Goal: Find specific page/section: Find specific page/section

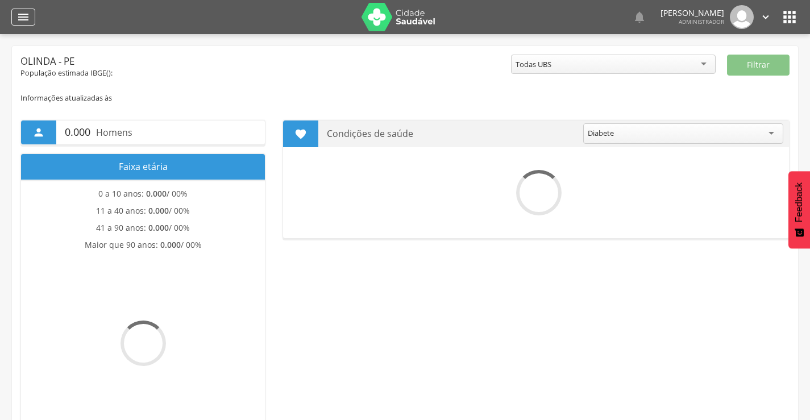
click at [19, 18] on icon "" at bounding box center [23, 17] width 14 height 14
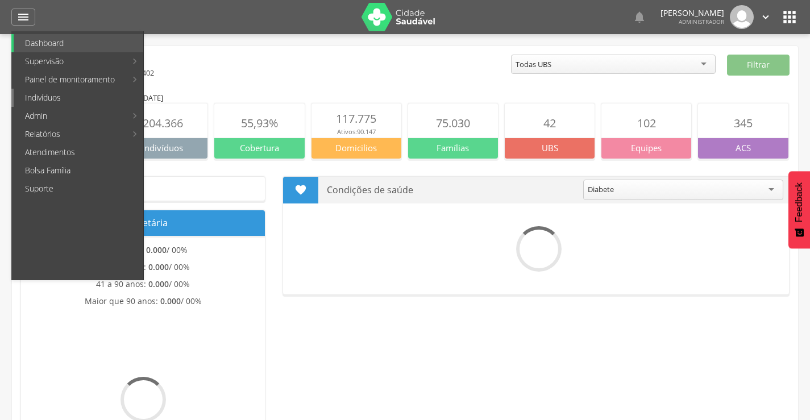
click at [59, 101] on link "Indivíduos" at bounding box center [79, 98] width 130 height 18
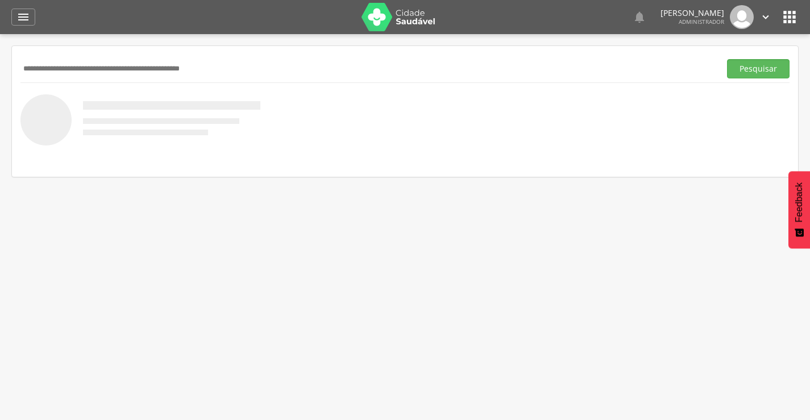
click at [69, 71] on input "text" at bounding box center [367, 68] width 695 height 19
click at [743, 72] on button "Pesquisar" at bounding box center [758, 68] width 63 height 19
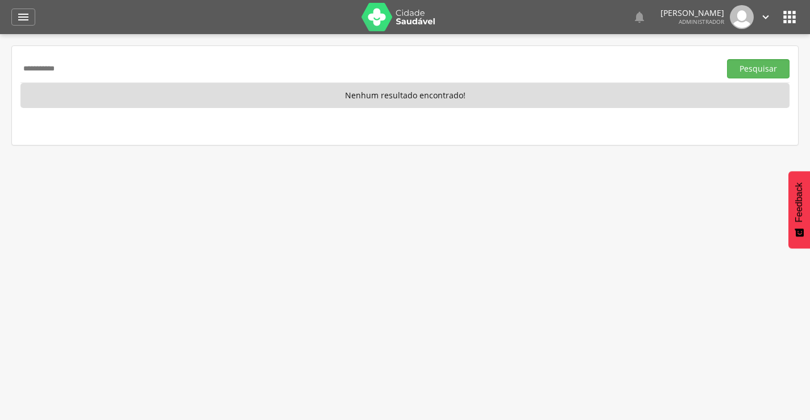
drag, startPoint x: 73, startPoint y: 76, endPoint x: 0, endPoint y: 79, distance: 73.4
click at [0, 79] on div " Supervisão  Distritos  Ubs adicionar ubs  Coordenador: - Olinda / PE Inter…" at bounding box center [405, 244] width 810 height 420
type input "**********"
click at [752, 68] on button "Pesquisar" at bounding box center [758, 68] width 63 height 19
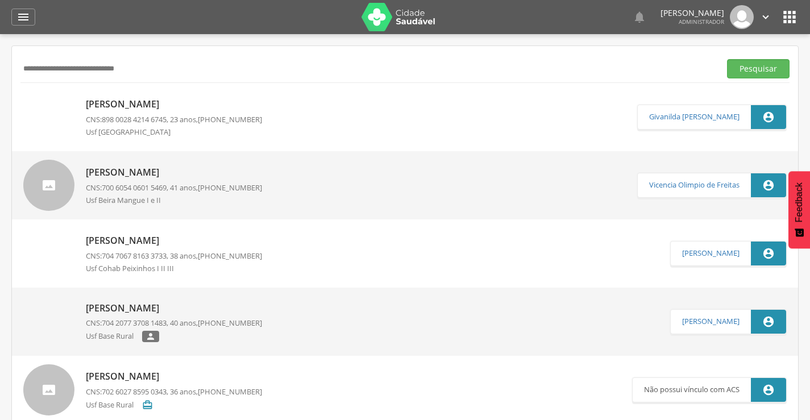
click at [158, 99] on p "[PERSON_NAME]" at bounding box center [174, 104] width 176 height 13
type input "**********"
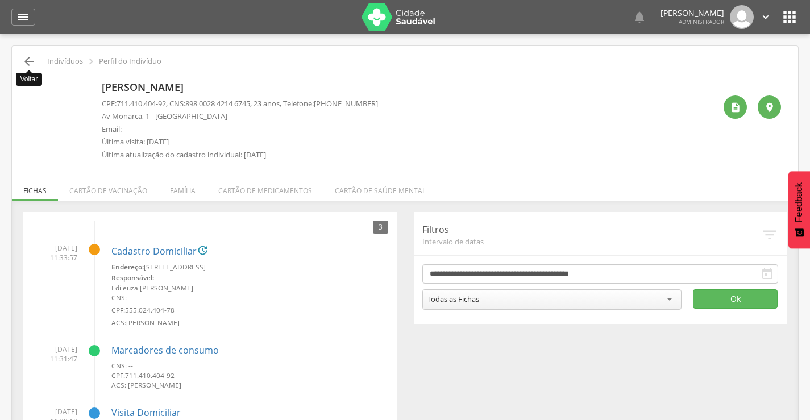
click at [35, 59] on icon "" at bounding box center [29, 62] width 14 height 14
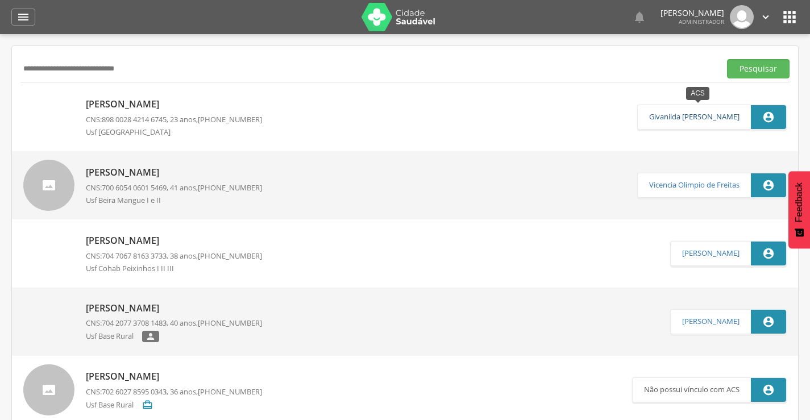
click at [682, 116] on link "Givanilda [PERSON_NAME]" at bounding box center [694, 117] width 90 height 9
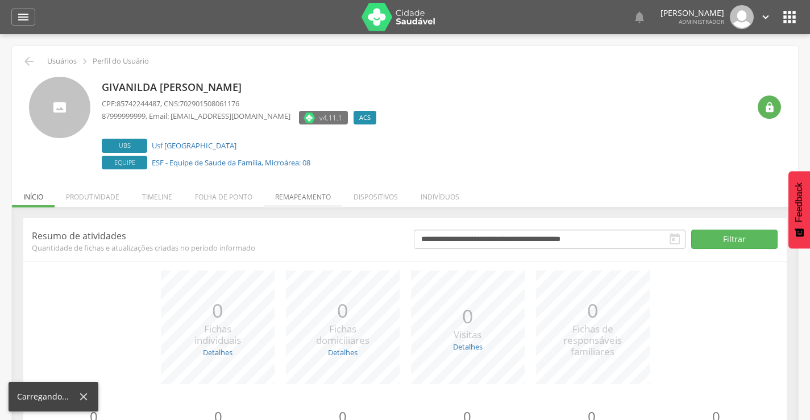
click at [311, 197] on li "Remapeamento" at bounding box center [303, 194] width 78 height 27
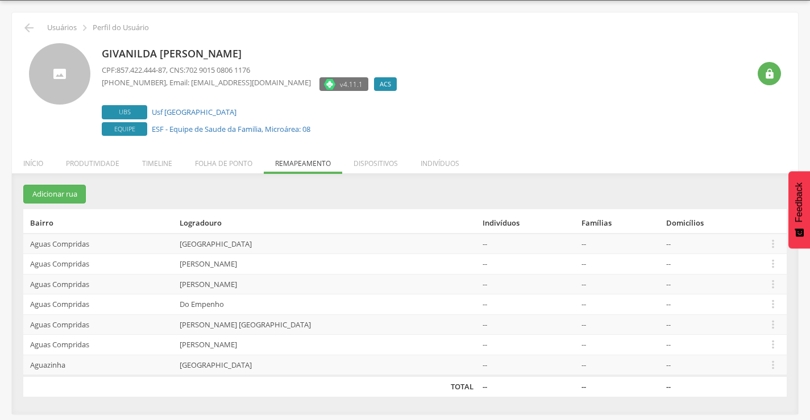
scroll to position [34, 0]
